Goal: Information Seeking & Learning: Learn about a topic

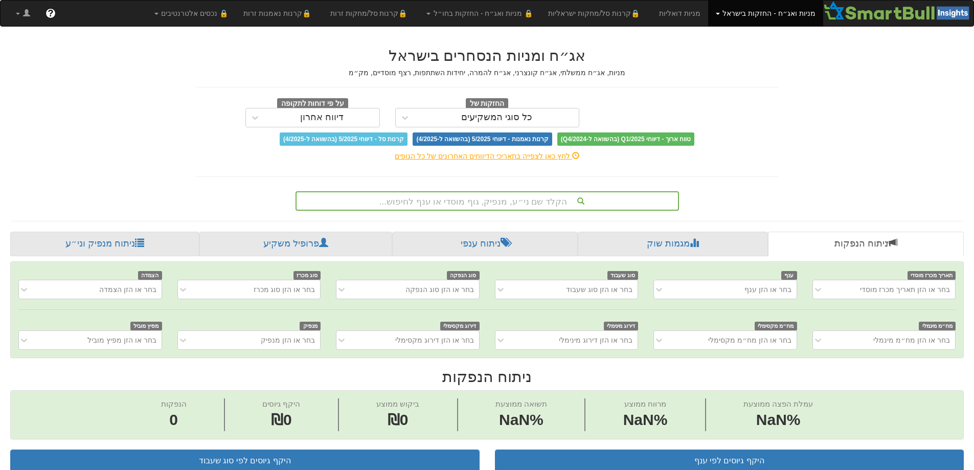
scroll to position [0, 8]
click at [513, 201] on div "הקלד שם ני״ע, מנפיק, גוף מוסדי או ענף לחיפוש..." at bounding box center [486, 200] width 381 height 17
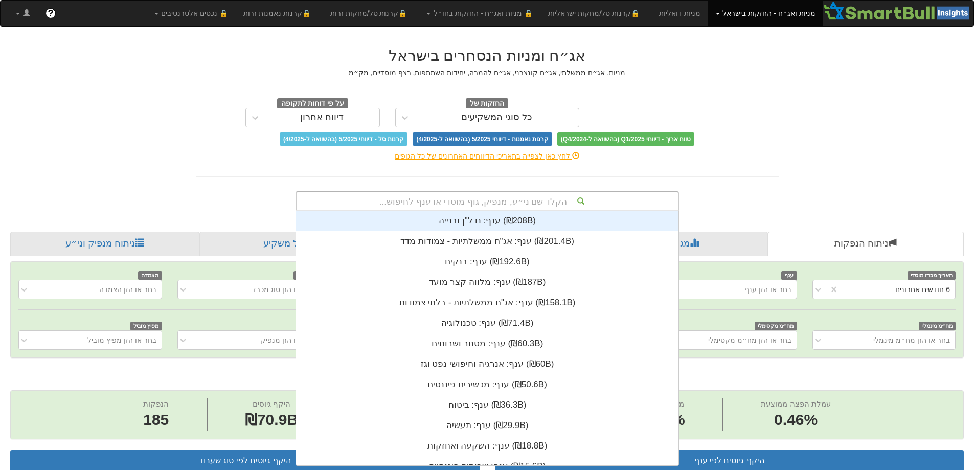
click at [568, 200] on div "הקלד שם ני״ע, מנפיק, גוף מוסדי או ענף לחיפוש..." at bounding box center [486, 200] width 381 height 17
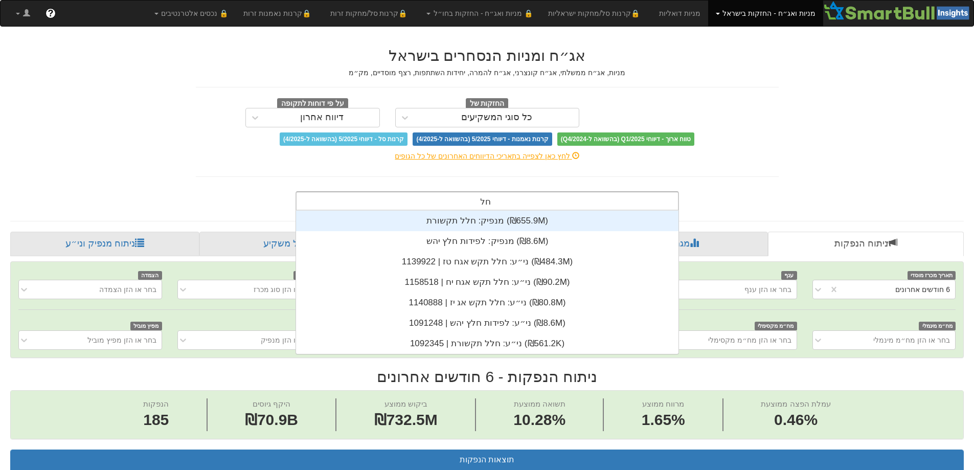
scroll to position [0, 1863]
type input "חלל"
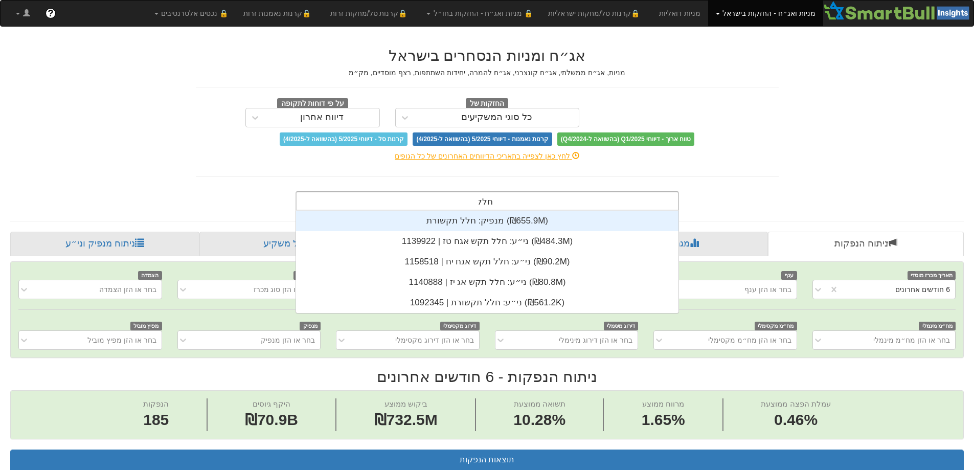
scroll to position [102, 0]
click at [426, 218] on div "מנפיק: ‏חלל תקשורת ‎(₪655.9M)‎" at bounding box center [487, 221] width 382 height 20
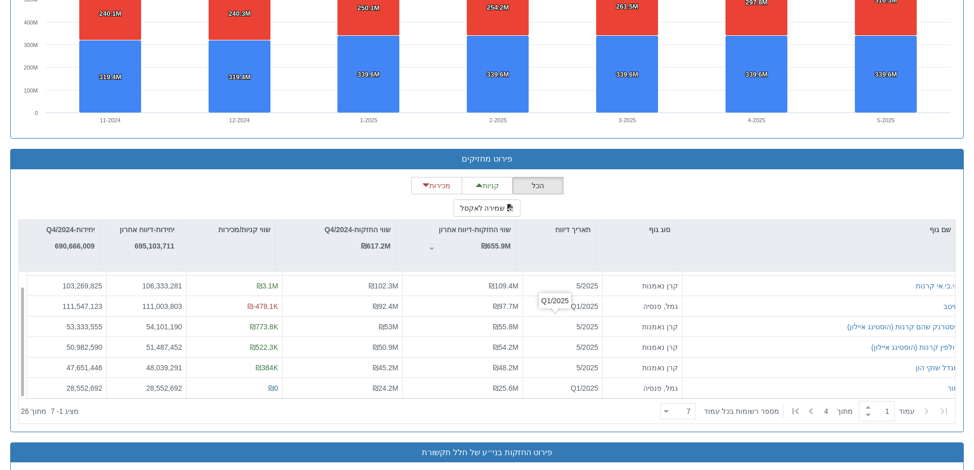
scroll to position [16, 0]
click at [668, 410] on icon at bounding box center [666, 411] width 5 height 3
click at [683, 391] on div "100" at bounding box center [684, 393] width 36 height 16
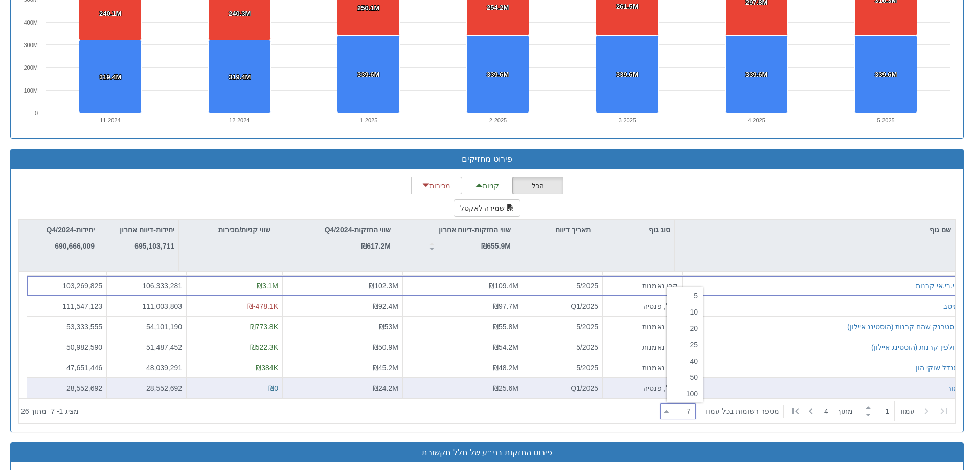
type input "100"
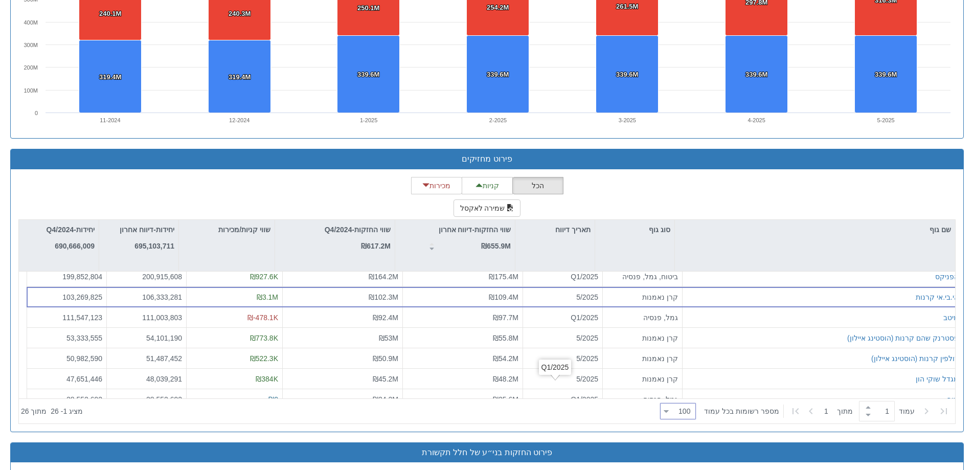
scroll to position [0, 0]
click at [22, 279] on div at bounding box center [23, 287] width 4 height 29
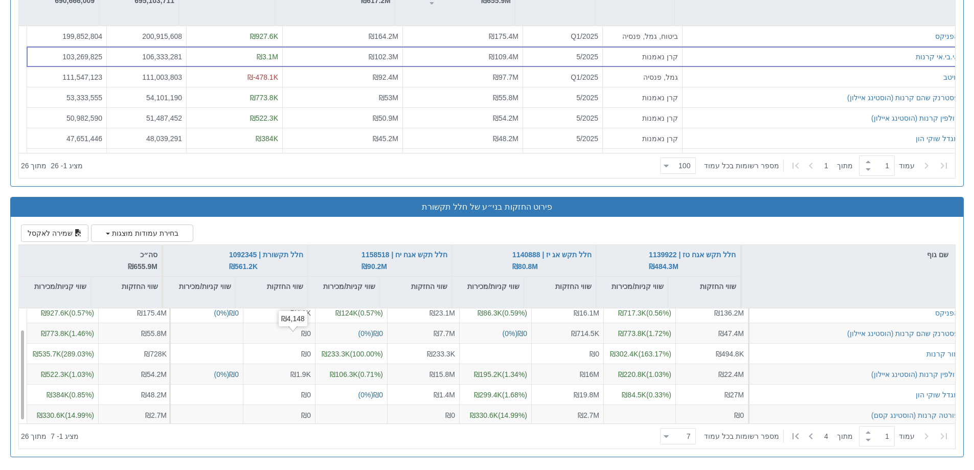
scroll to position [28, 0]
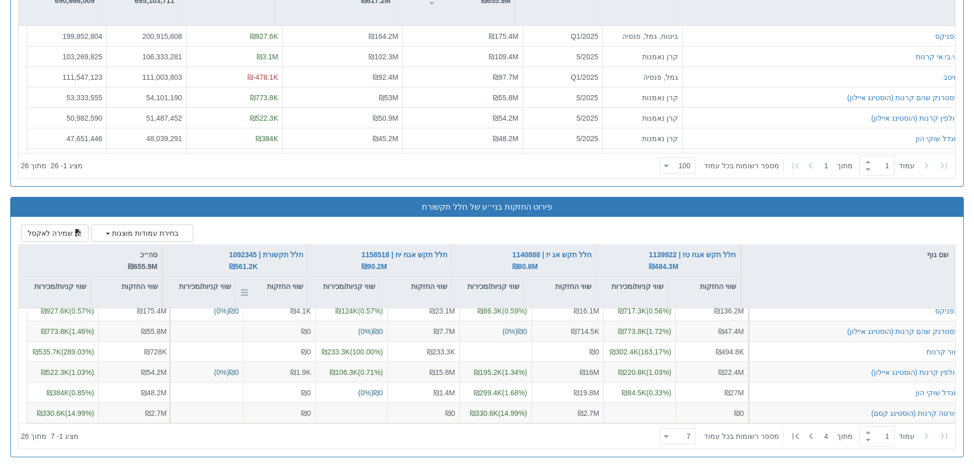
click at [281, 285] on div "שווי החזקות" at bounding box center [272, 285] width 72 height 19
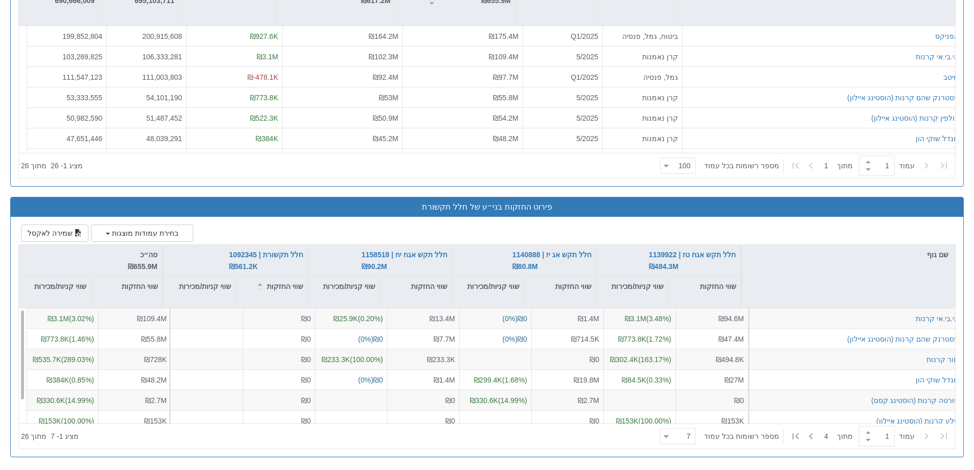
scroll to position [0, 0]
click at [285, 287] on div "שווי החזקות" at bounding box center [272, 285] width 72 height 19
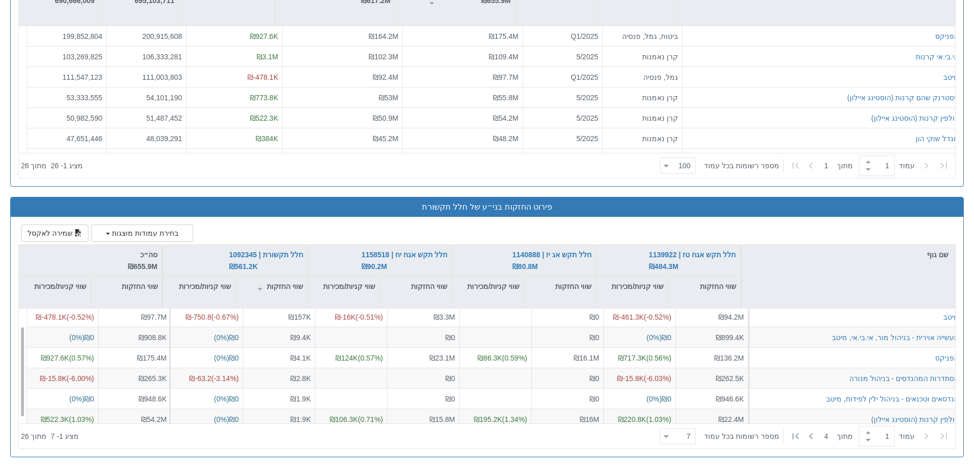
scroll to position [28, 0]
